Goal: Navigation & Orientation: Find specific page/section

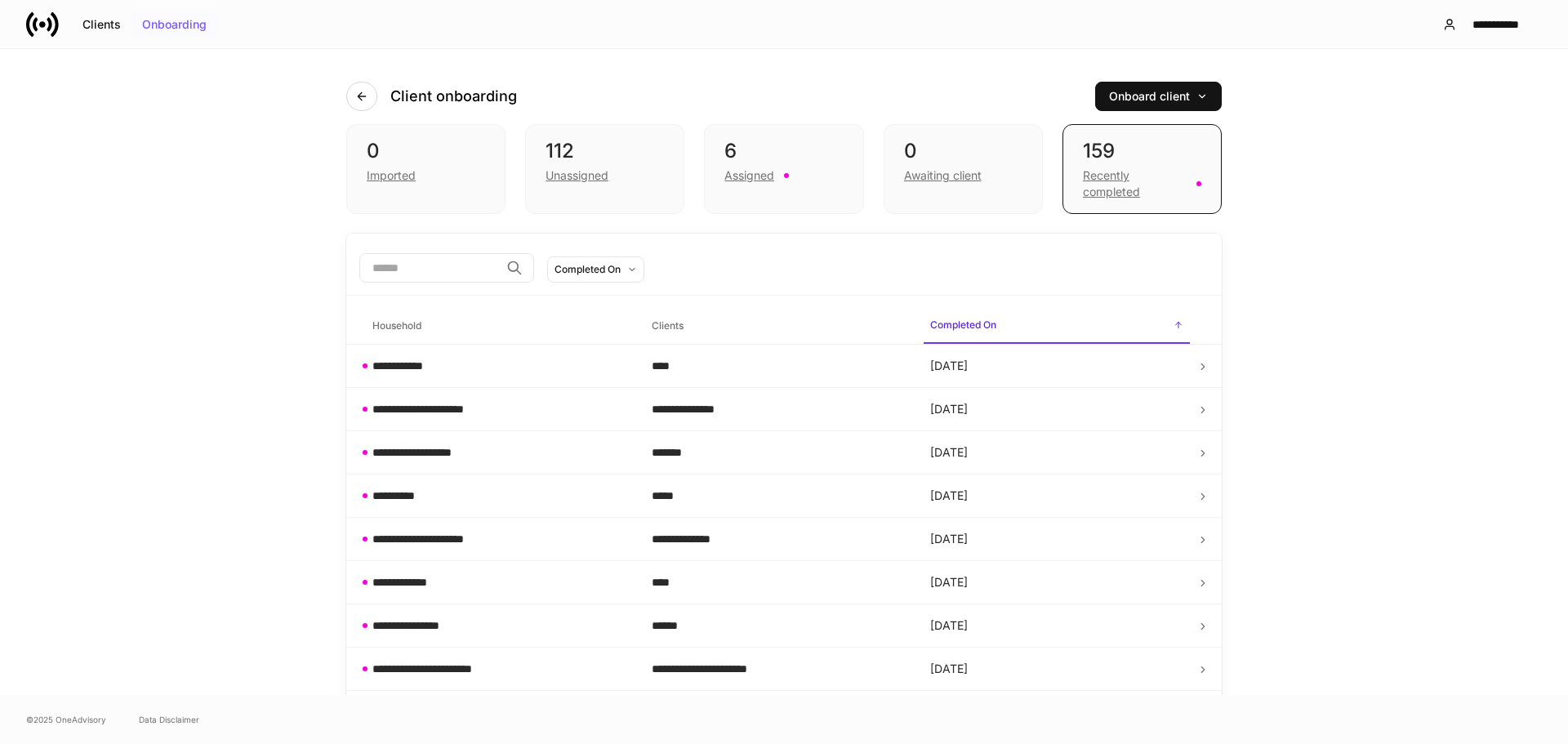
drag, startPoint x: 184, startPoint y: 23, endPoint x: 200, endPoint y: 20, distance: 16.3
click at [184, 22] on div "Onboarding" at bounding box center [174, 24] width 65 height 11
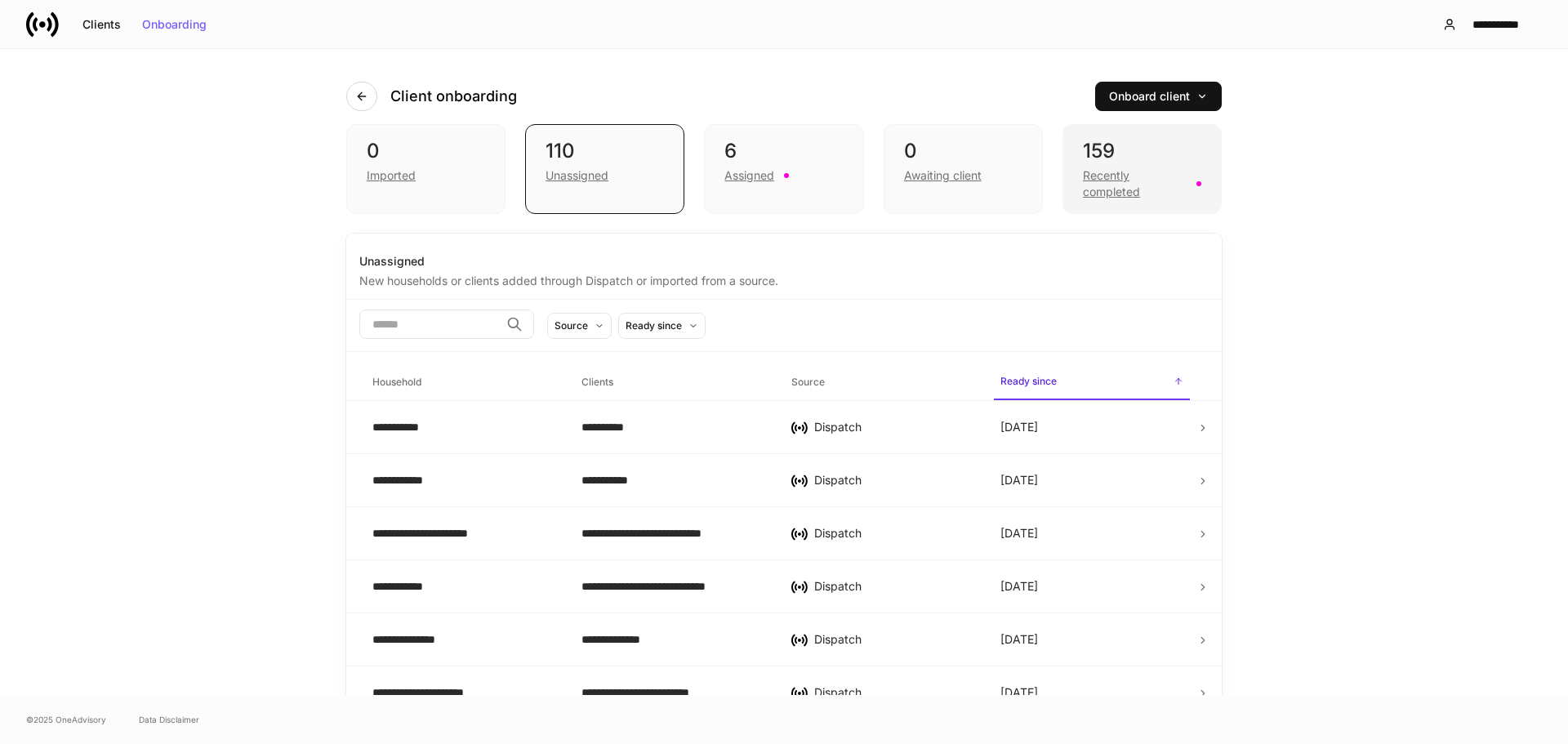
click at [1114, 169] on div "Recently completed" at bounding box center [1135, 184] width 104 height 33
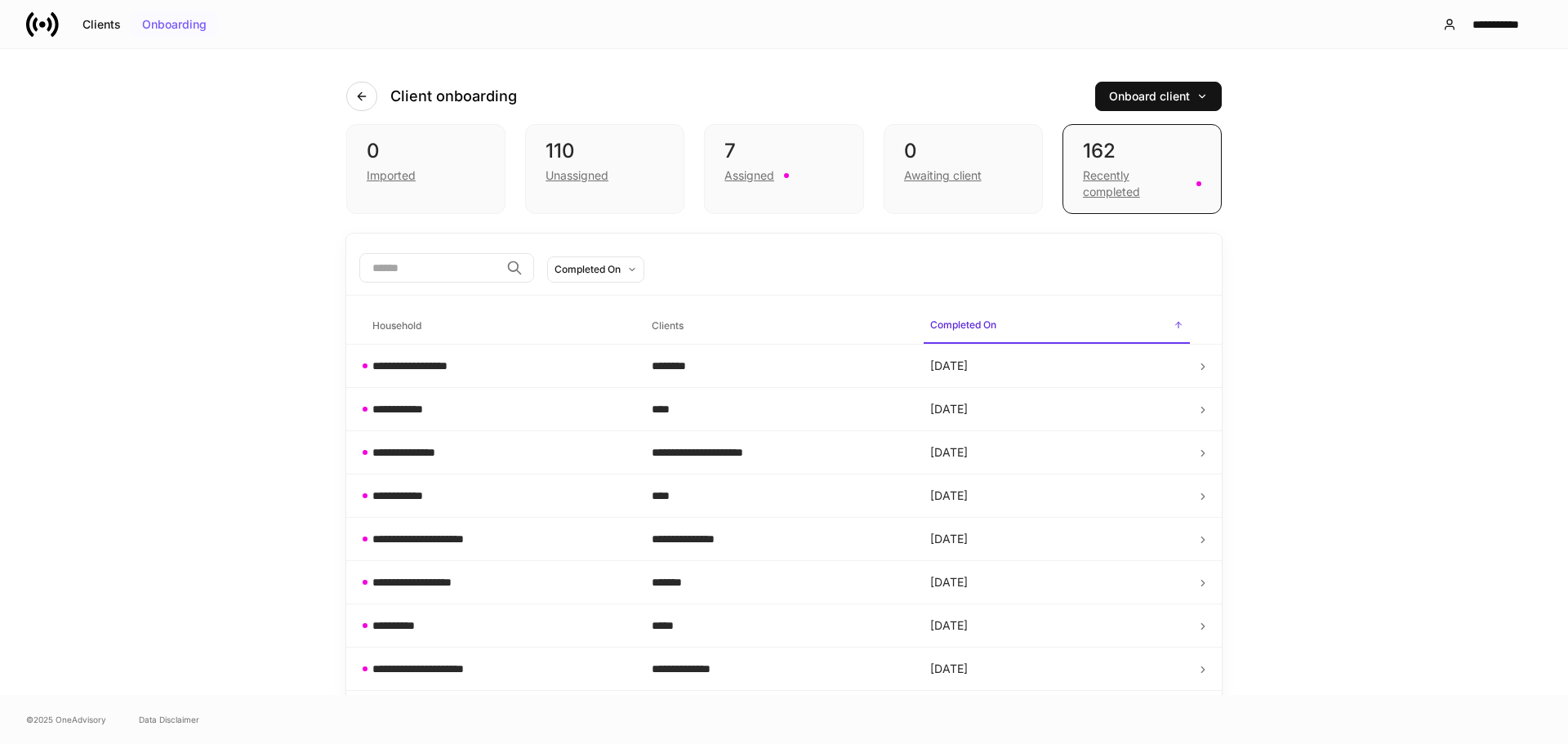
click at [172, 22] on div "Onboarding" at bounding box center [174, 24] width 65 height 11
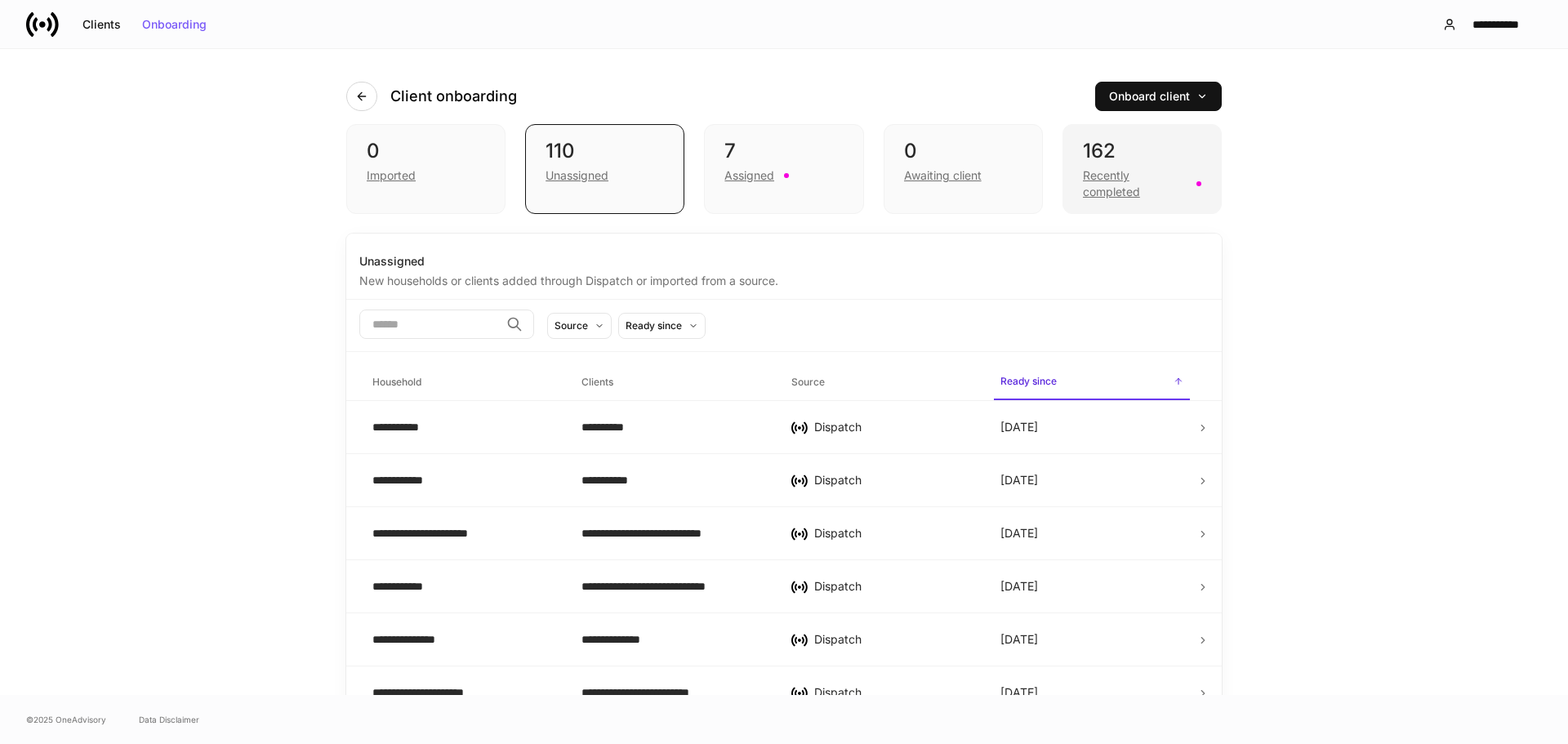
click at [1109, 168] on div "Recently completed" at bounding box center [1135, 184] width 104 height 33
